Goal: Find specific page/section: Find specific page/section

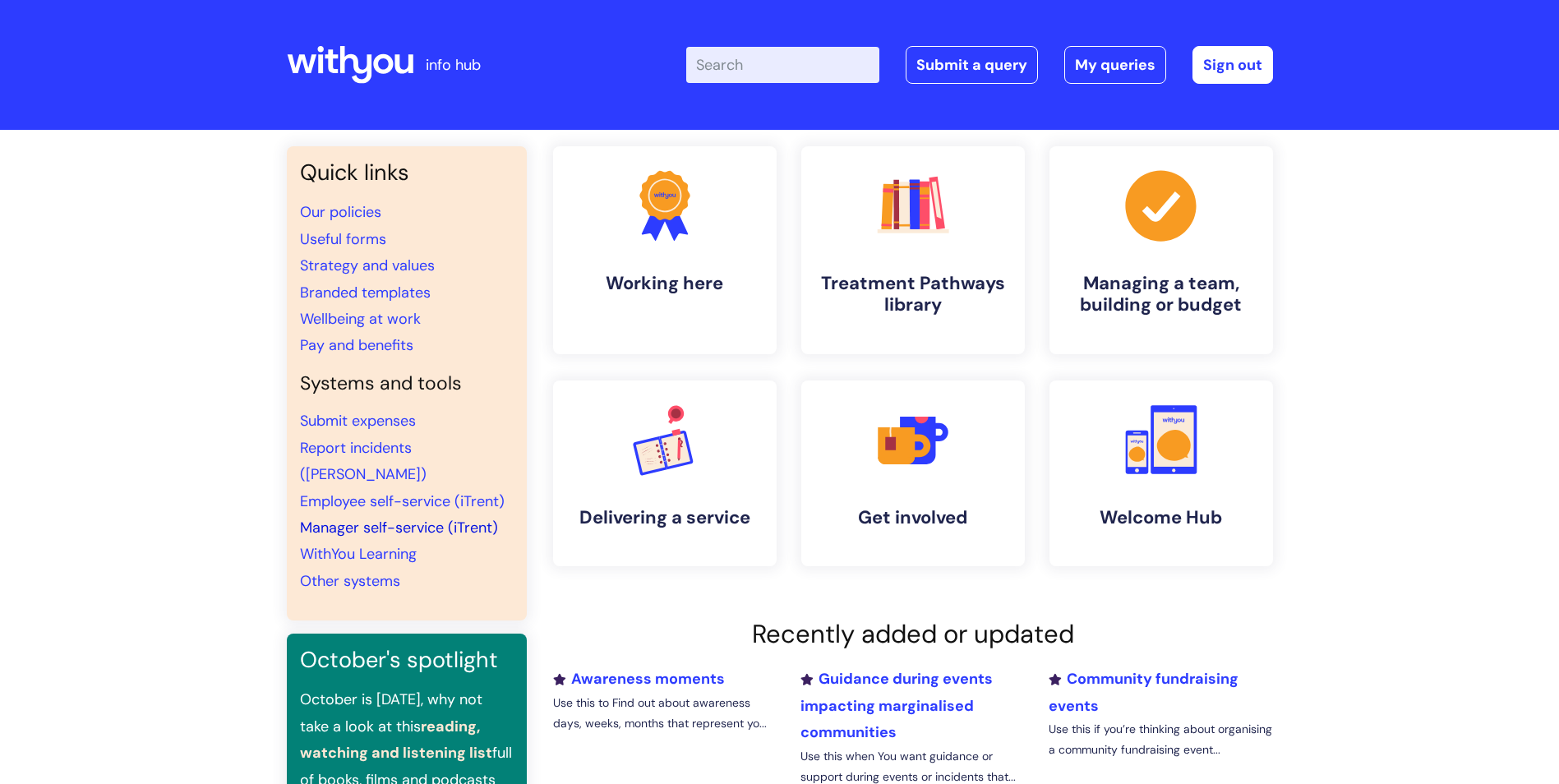
click at [438, 518] on link "Manager self-service (iTrent)" at bounding box center [398, 527] width 198 height 19
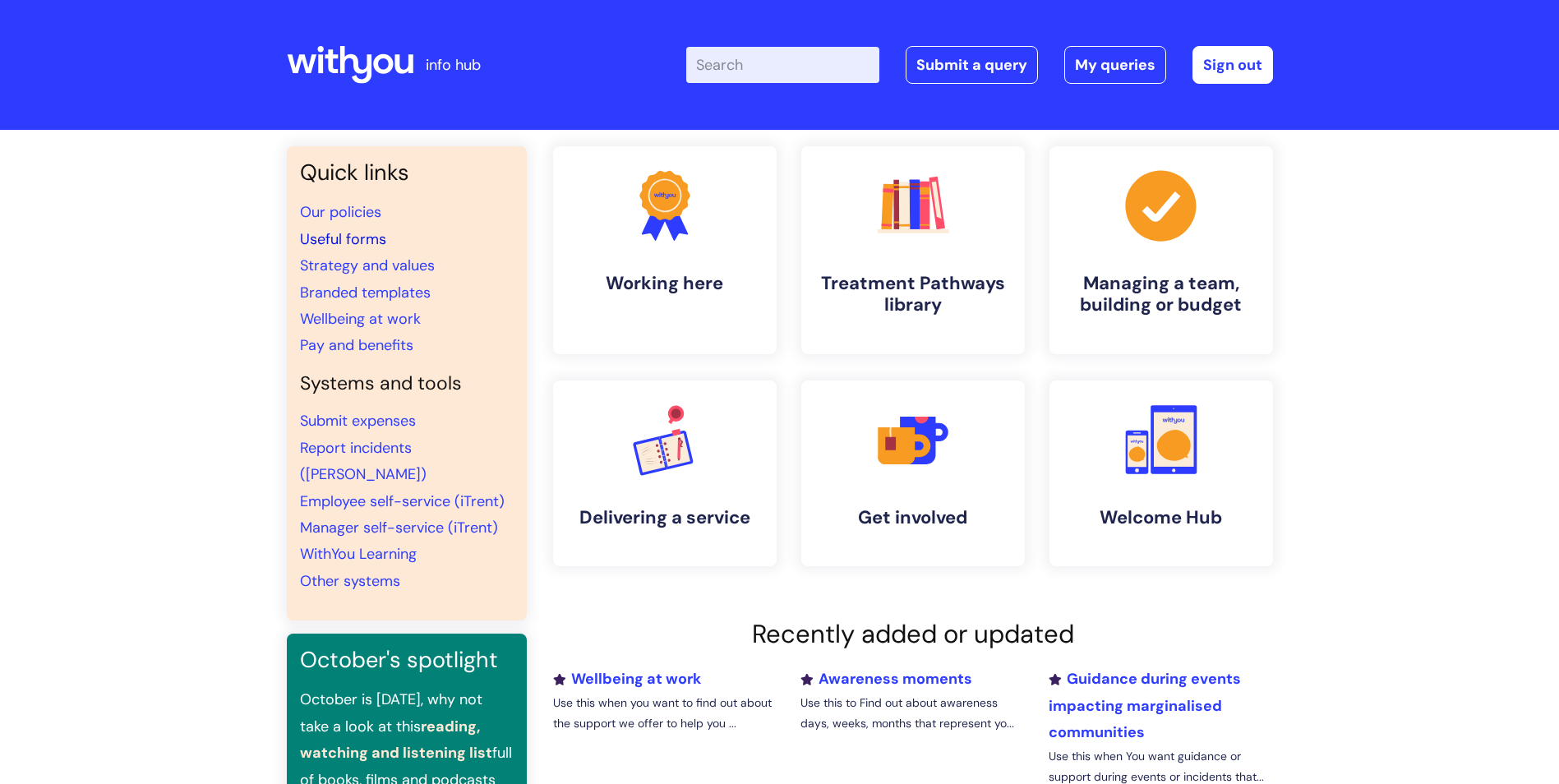
click at [352, 234] on link "Useful forms" at bounding box center [343, 238] width 86 height 19
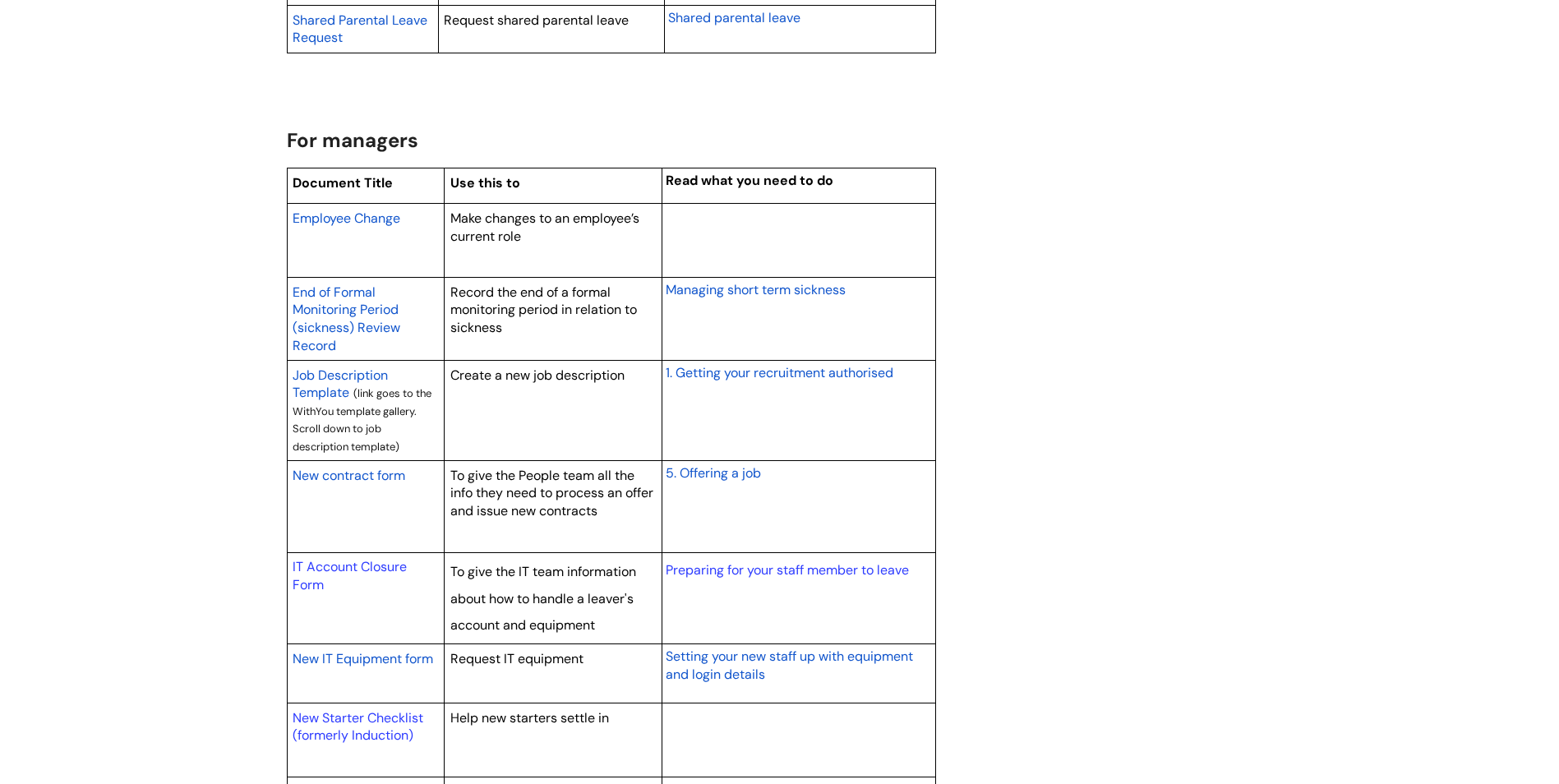
scroll to position [1233, 0]
click at [373, 468] on span "New contract form" at bounding box center [349, 473] width 113 height 17
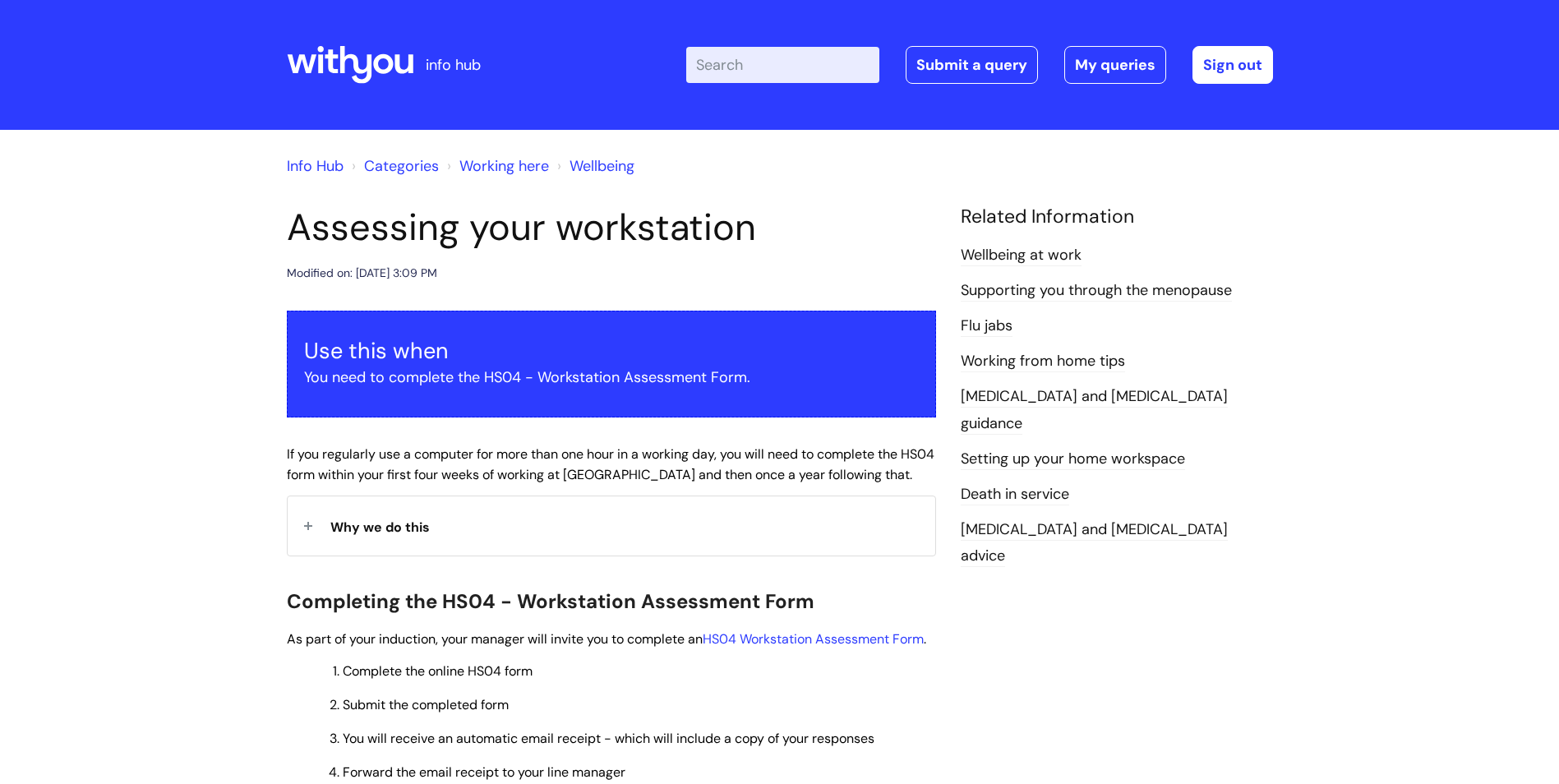
click at [377, 58] on icon at bounding box center [382, 63] width 19 height 19
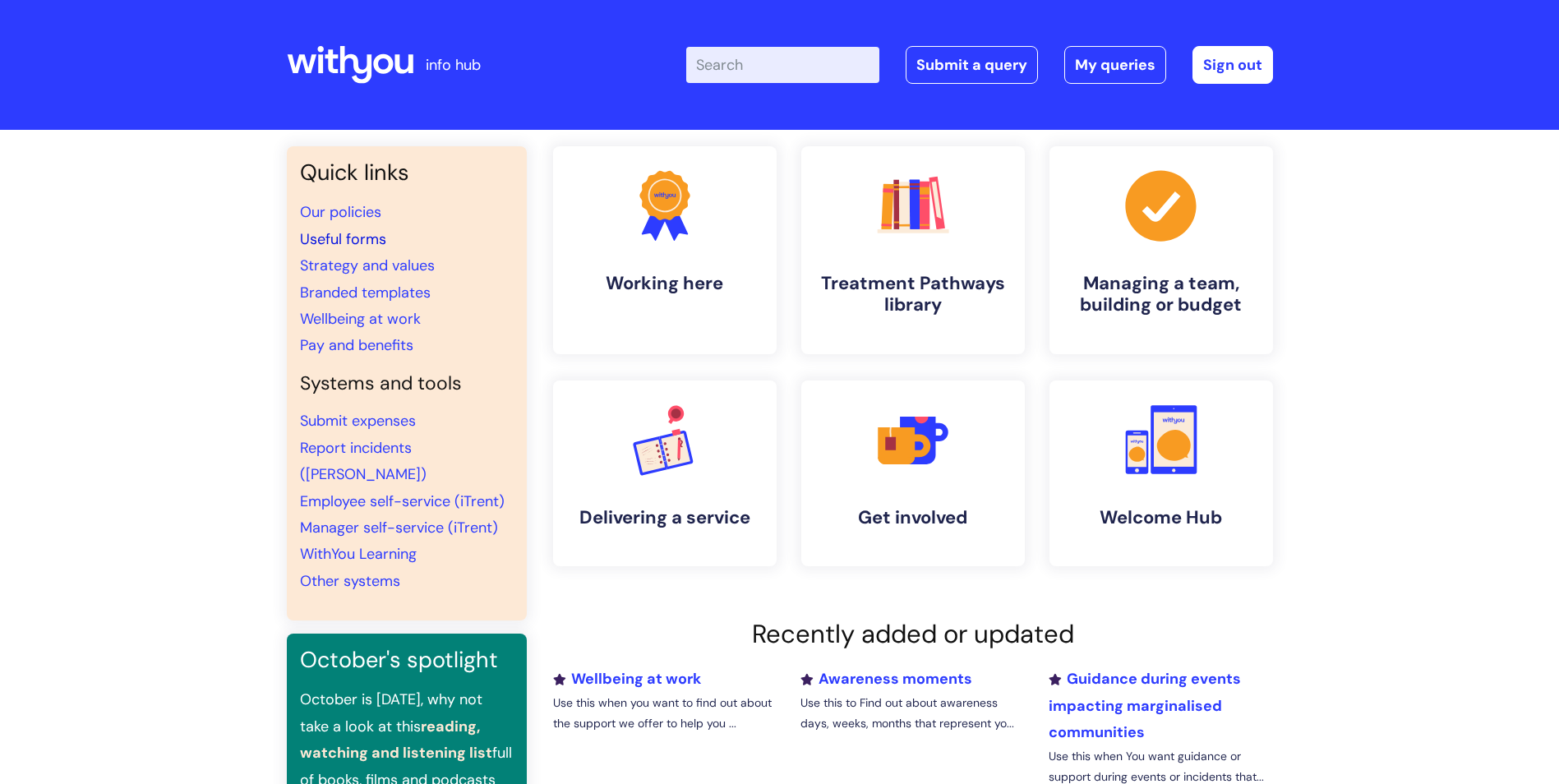
click at [343, 236] on link "Useful forms" at bounding box center [343, 238] width 86 height 19
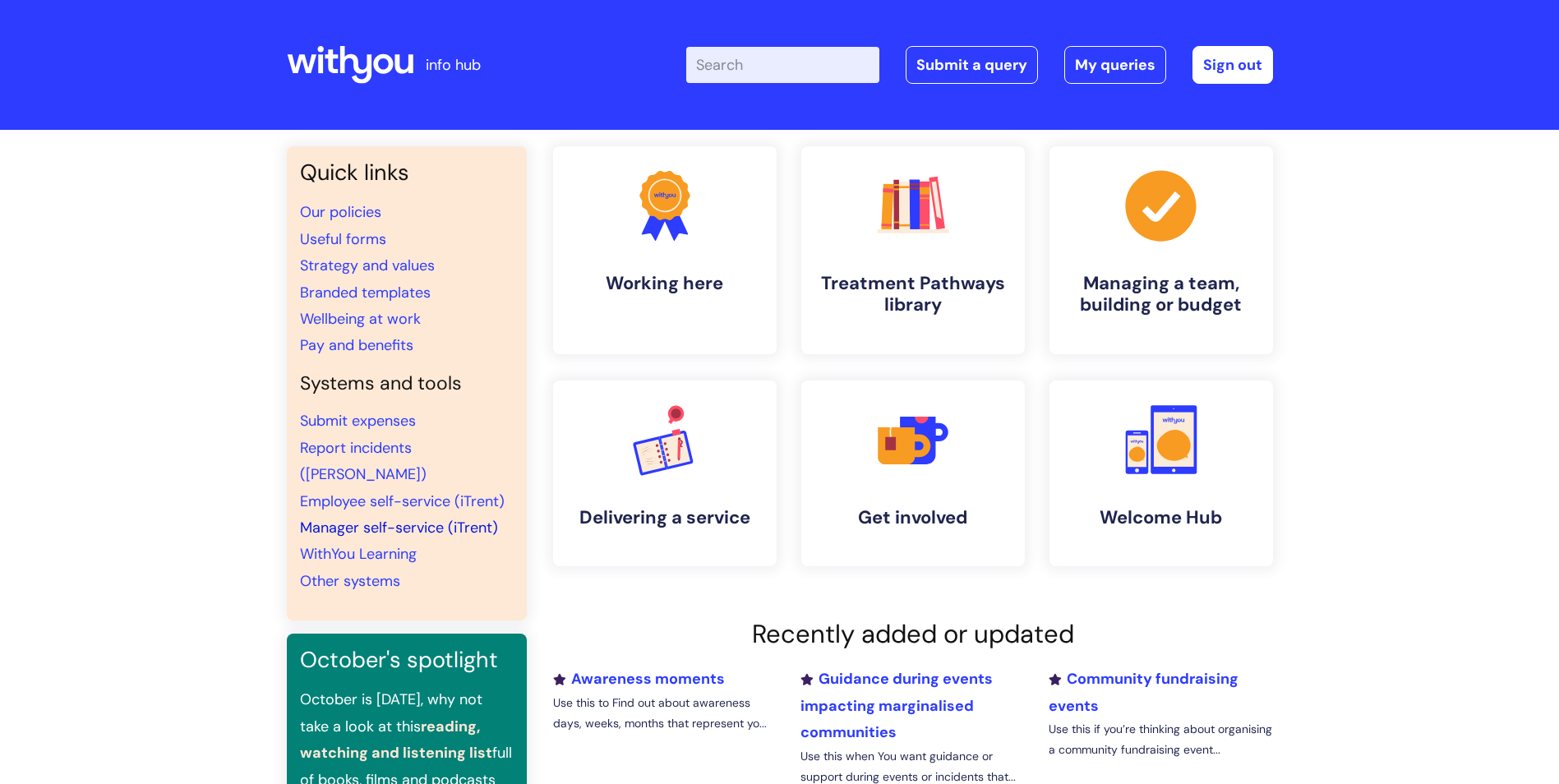
click at [401, 518] on link "Manager self-service (iTrent)" at bounding box center [398, 527] width 198 height 19
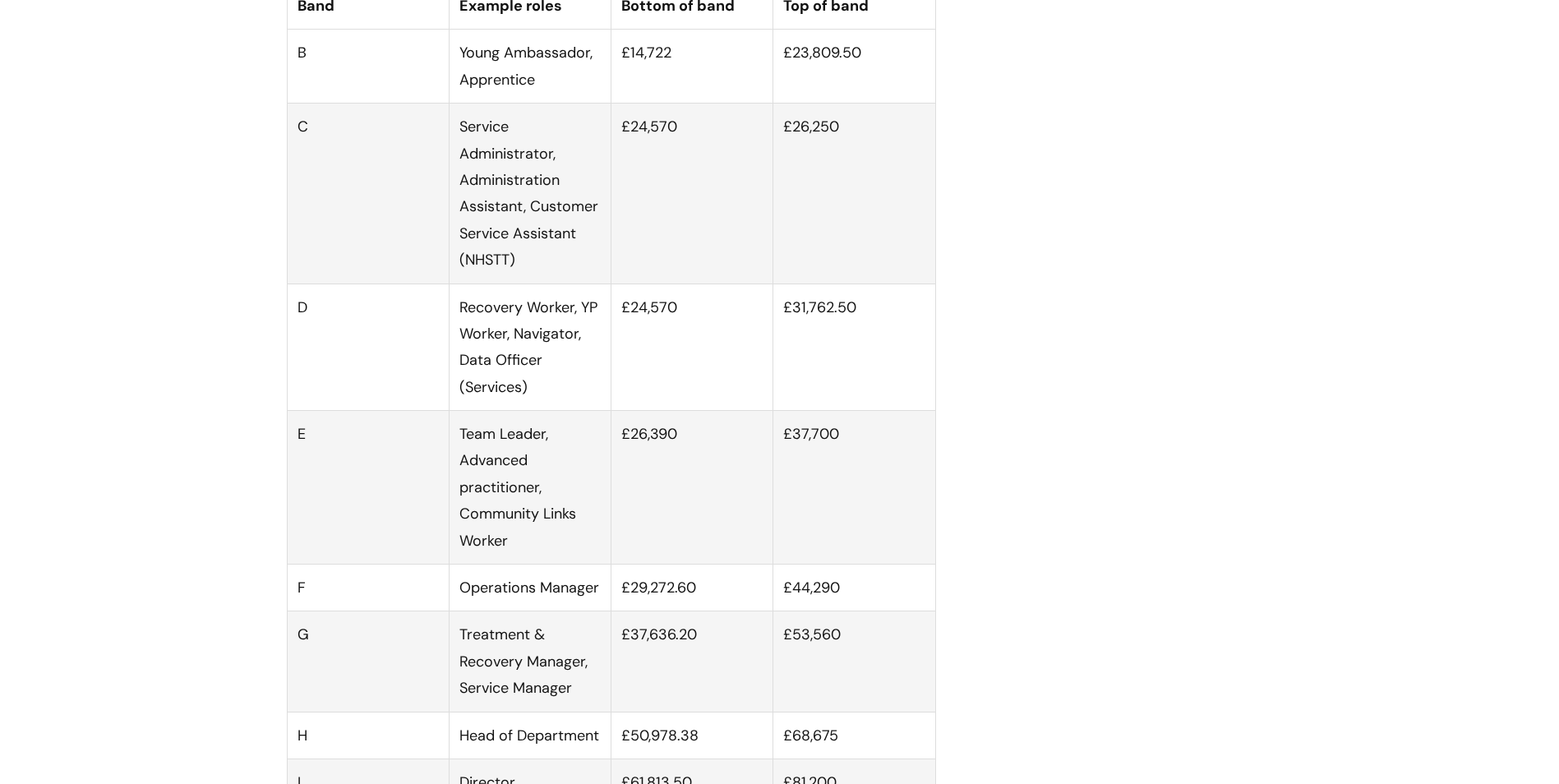
scroll to position [1068, 0]
